Goal: Task Accomplishment & Management: Use online tool/utility

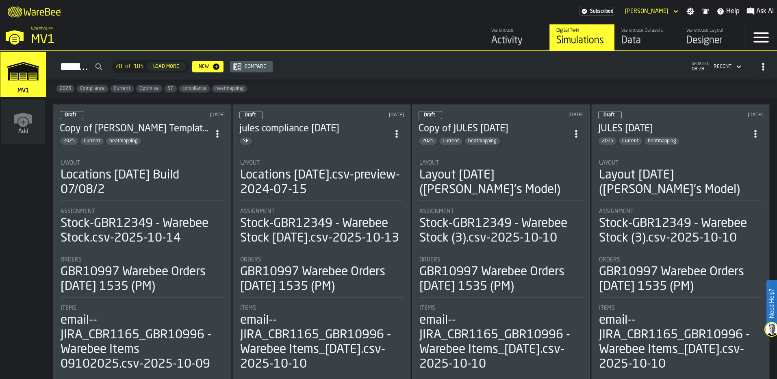
click at [112, 115] on div "Draft [DATE]" at bounding box center [142, 115] width 165 height 8
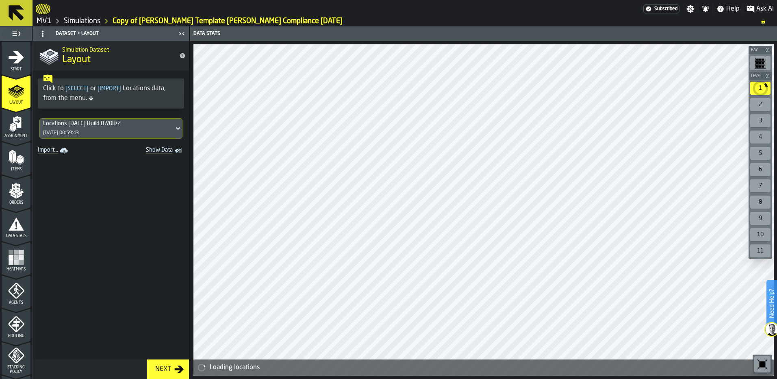
click at [12, 132] on div "Assignment" at bounding box center [16, 127] width 29 height 22
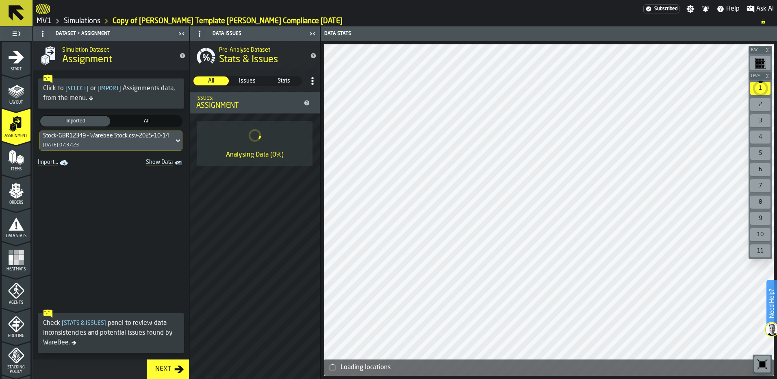
click at [150, 143] on div "Stock-GBR12349 - Warebee Stock.csv-2025-10-14 [DATE] 07:37:23" at bounding box center [107, 141] width 134 height 20
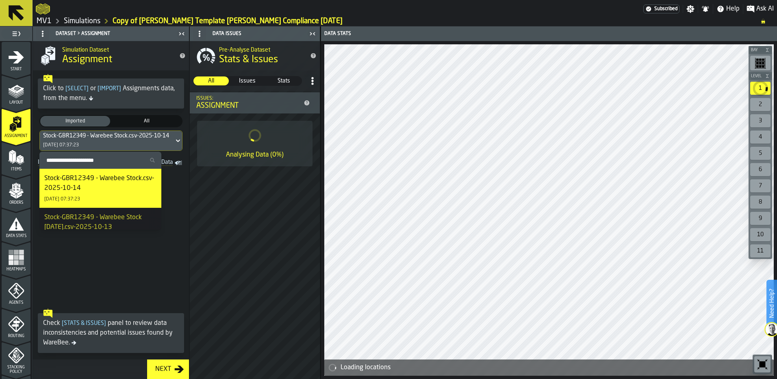
click at [185, 221] on span at bounding box center [111, 237] width 156 height 136
